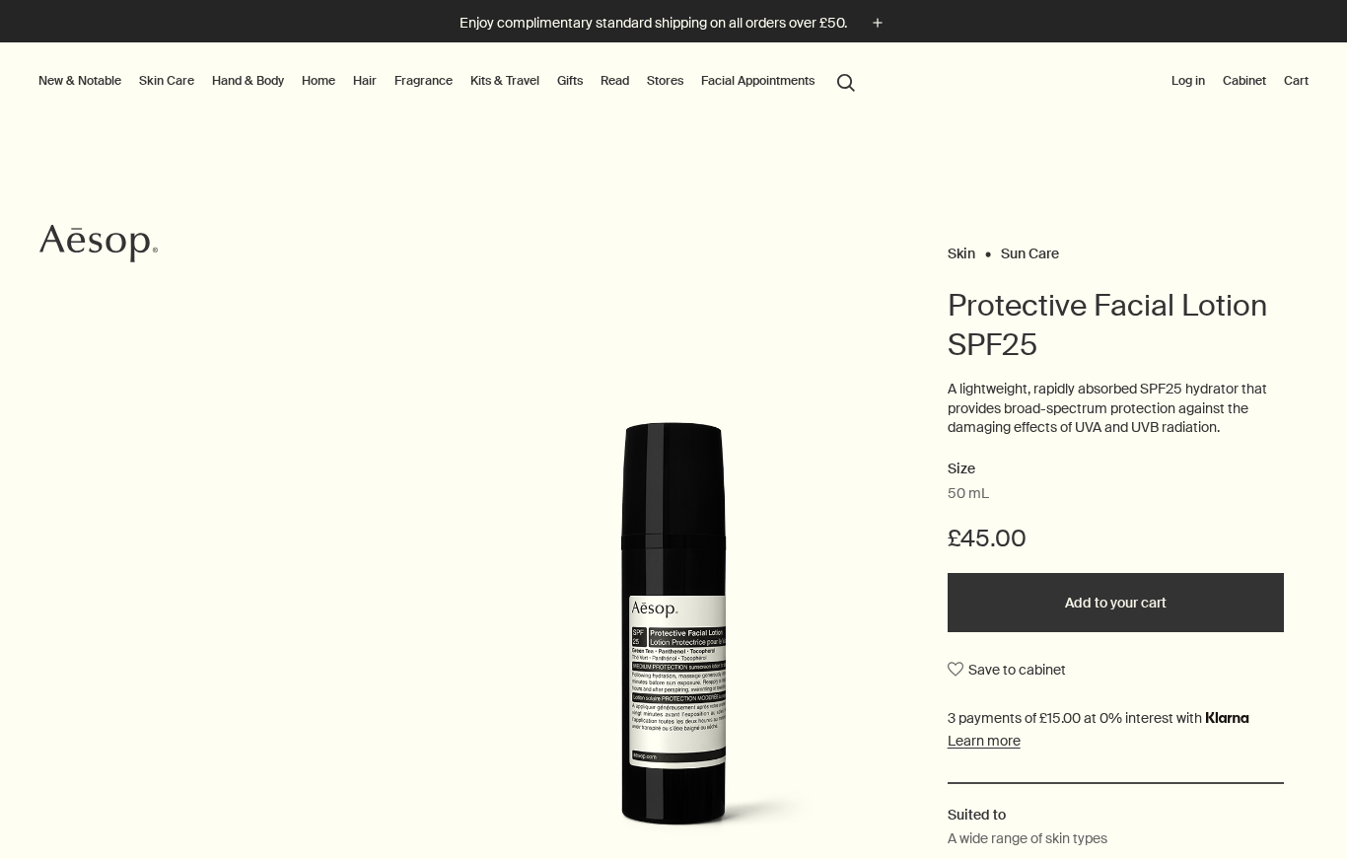
click at [175, 88] on link "Skin Care" at bounding box center [166, 81] width 63 height 24
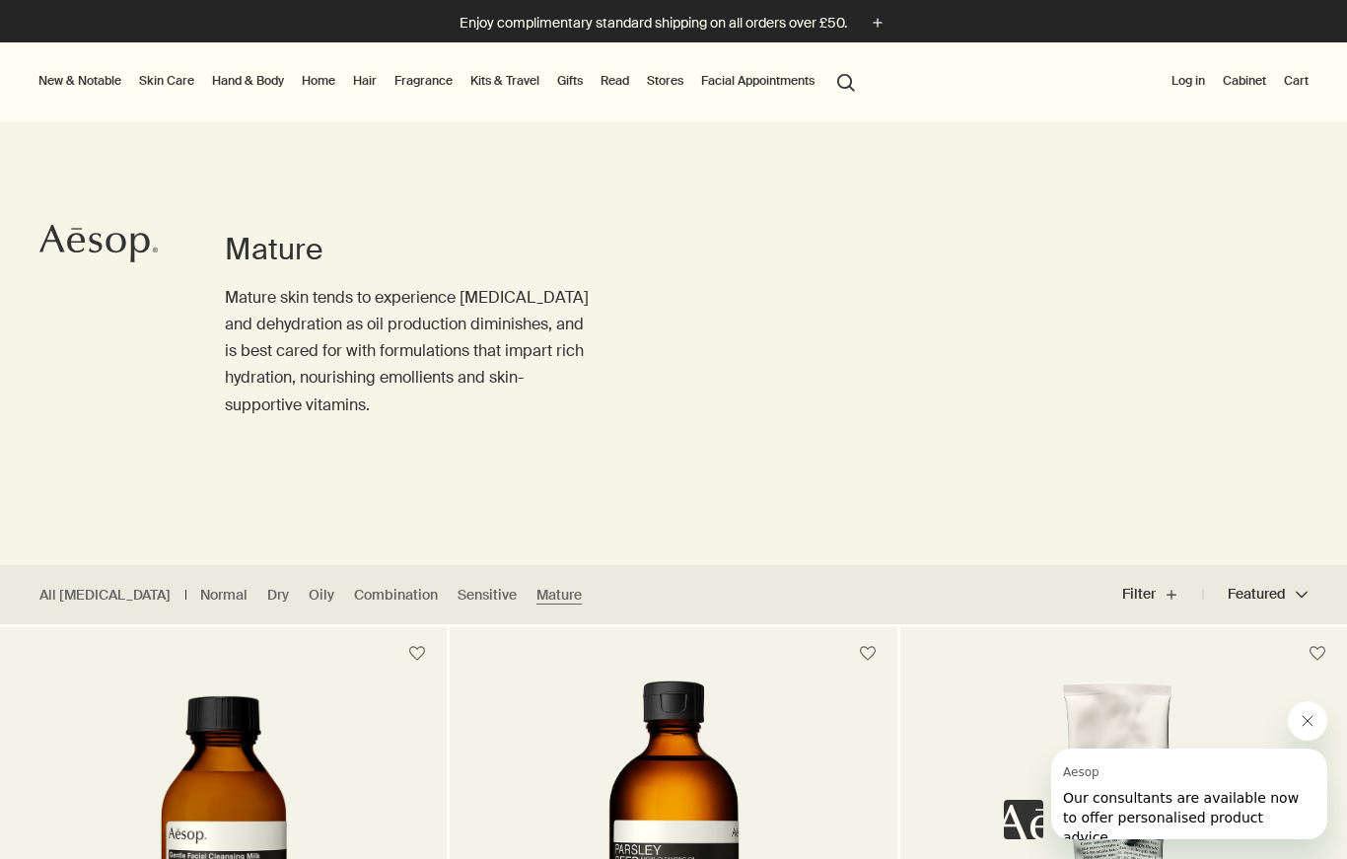
click at [169, 82] on link "Skin Care" at bounding box center [166, 81] width 63 height 24
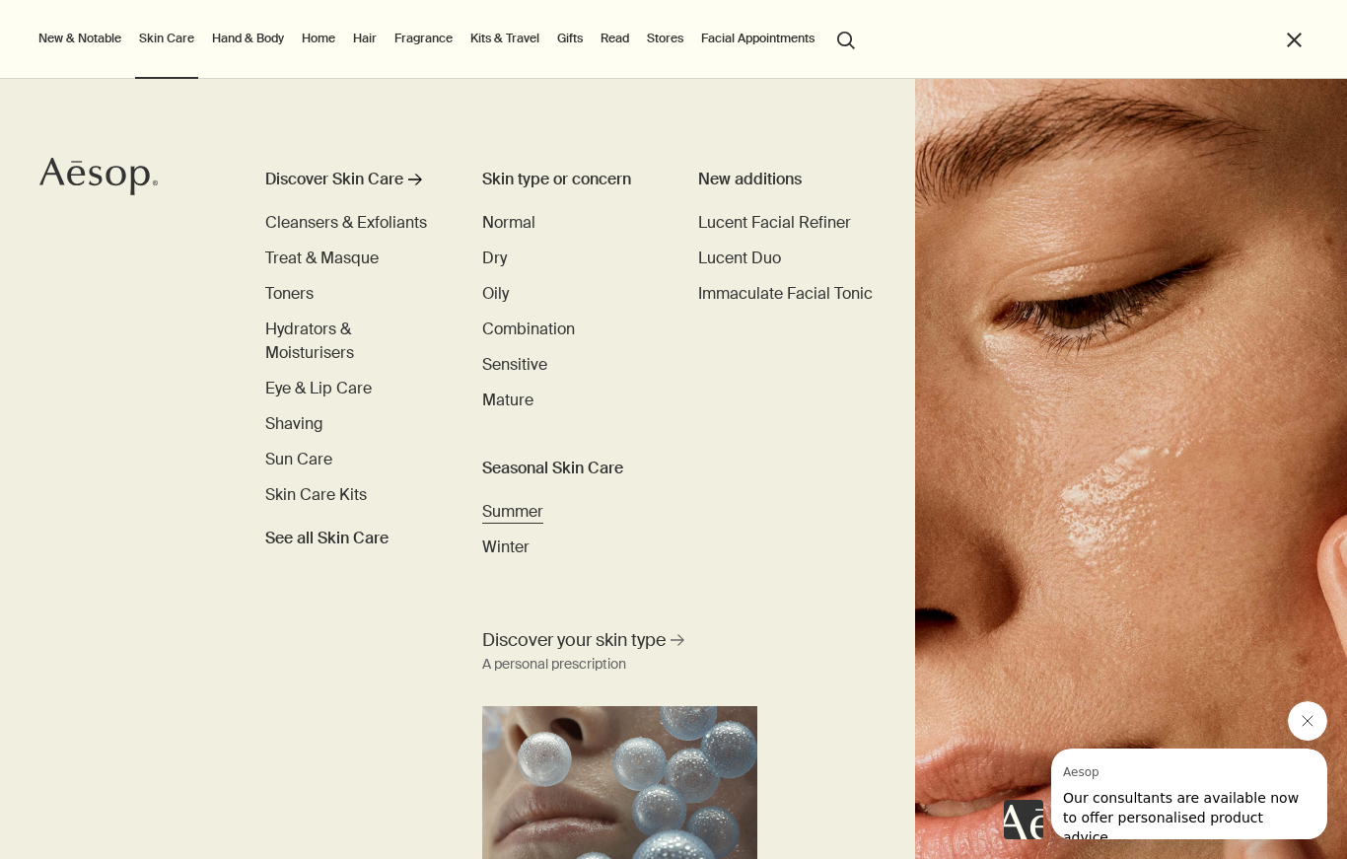
click at [530, 501] on span "Summer" at bounding box center [512, 511] width 61 height 21
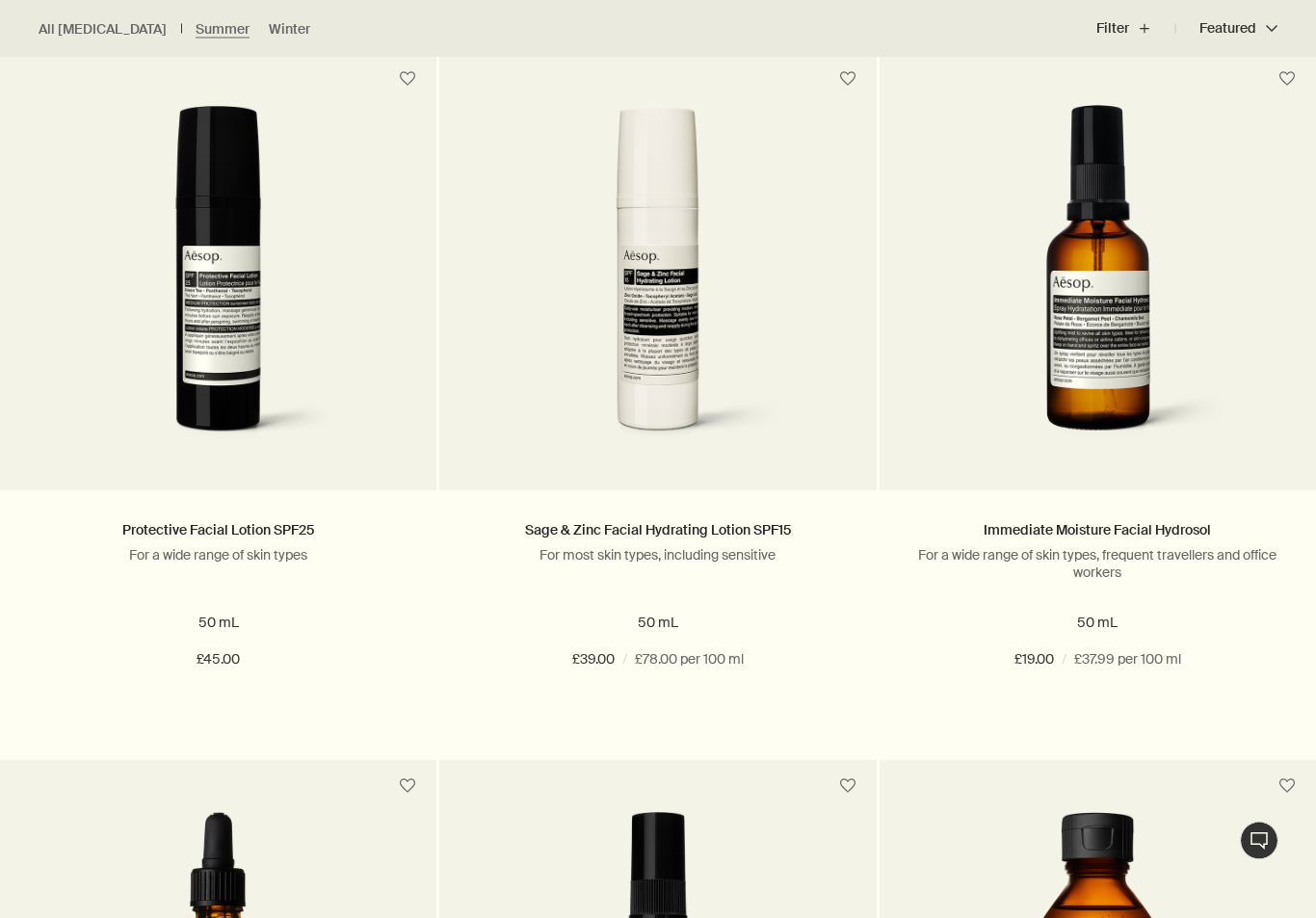
scroll to position [1973, 0]
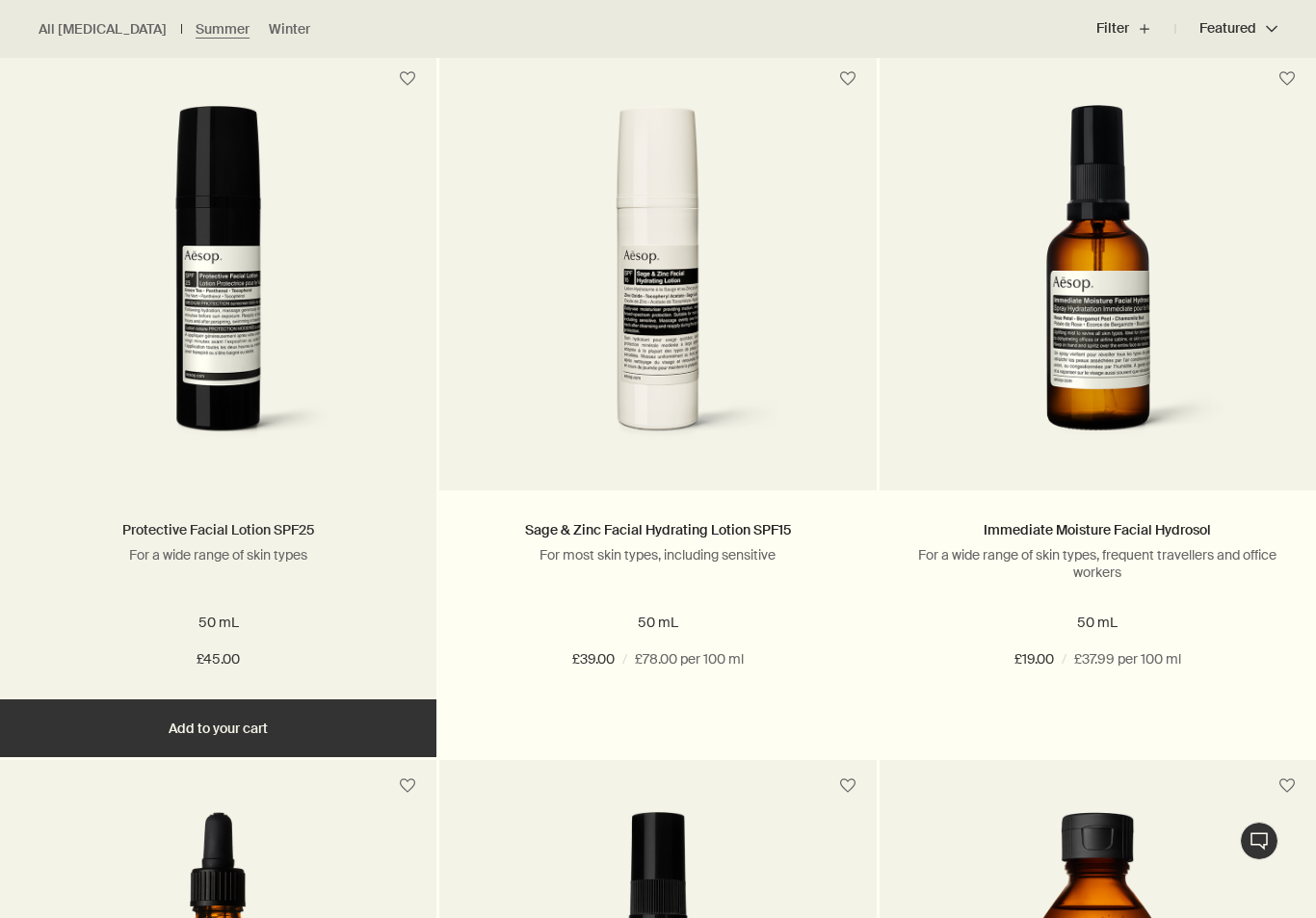
click at [172, 534] on link "Protective Facial Lotion SPF25" at bounding box center [218, 529] width 191 height 18
